Goal: Information Seeking & Learning: Check status

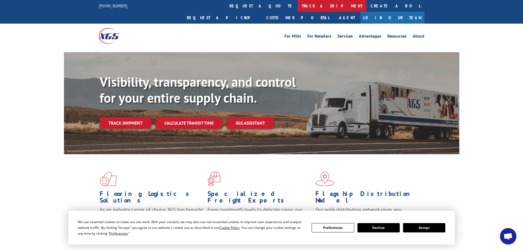
click at [298, 4] on link "track a shipment" at bounding box center [332, 6] width 69 height 12
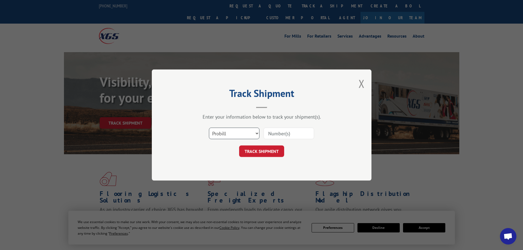
click at [253, 137] on select "Select category... Probill BOL PO" at bounding box center [234, 134] width 51 height 12
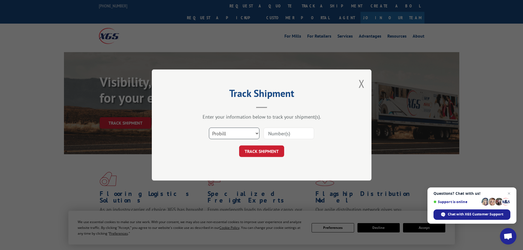
select select "po"
click at [209, 128] on select "Select category... Probill BOL PO" at bounding box center [234, 134] width 51 height 12
click at [288, 133] on input at bounding box center [289, 134] width 51 height 12
type input "47540158"
click at [253, 158] on div "Track Shipment Enter your information below to track your shipment(s). Select c…" at bounding box center [262, 125] width 220 height 111
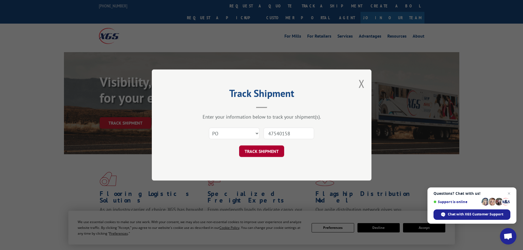
click at [254, 152] on button "TRACK SHIPMENT" at bounding box center [261, 152] width 45 height 12
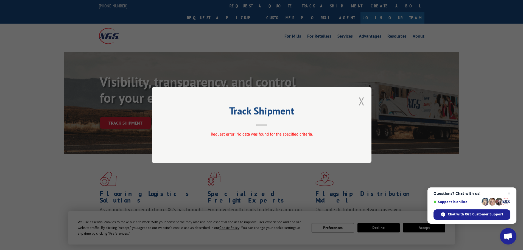
click at [361, 101] on button "Close modal" at bounding box center [362, 101] width 6 height 15
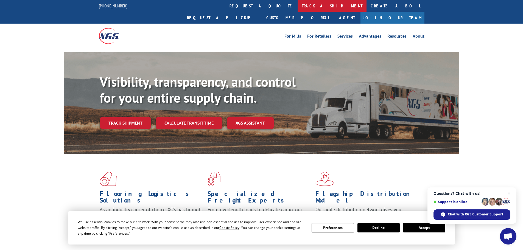
click at [298, 4] on link "track a shipment" at bounding box center [332, 6] width 69 height 12
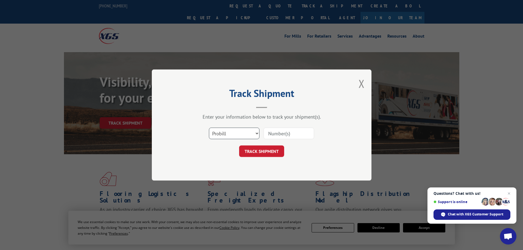
click at [232, 134] on select "Select category... Probill BOL PO" at bounding box center [234, 134] width 51 height 12
select select "po"
click at [209, 128] on select "Select category... Probill BOL PO" at bounding box center [234, 134] width 51 height 12
click at [293, 133] on input at bounding box center [289, 134] width 51 height 12
type input "47540158"
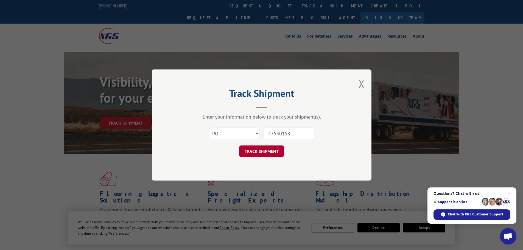
click at [277, 149] on button "TRACK SHIPMENT" at bounding box center [261, 152] width 45 height 12
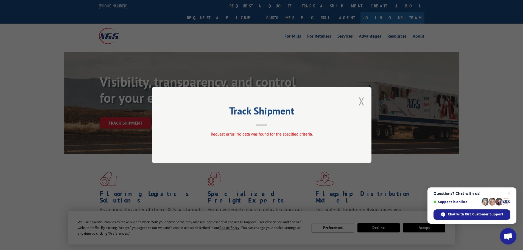
click at [364, 100] on button "Close modal" at bounding box center [362, 101] width 6 height 15
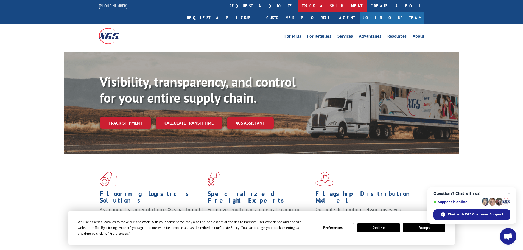
click at [298, 6] on link "track a shipment" at bounding box center [332, 6] width 69 height 12
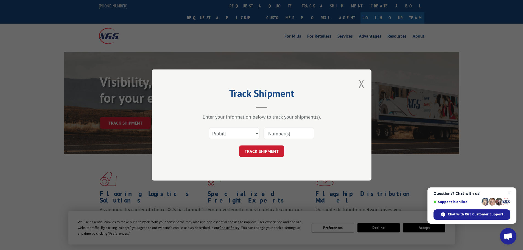
click at [282, 136] on input at bounding box center [289, 134] width 51 height 12
type input "313017"
click at [271, 152] on button "TRACK SHIPMENT" at bounding box center [261, 152] width 45 height 12
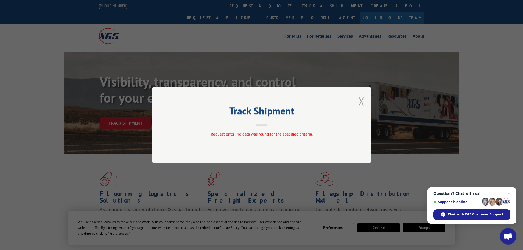
click at [362, 100] on button "Close modal" at bounding box center [362, 101] width 6 height 15
